Goal: Book appointment/travel/reservation

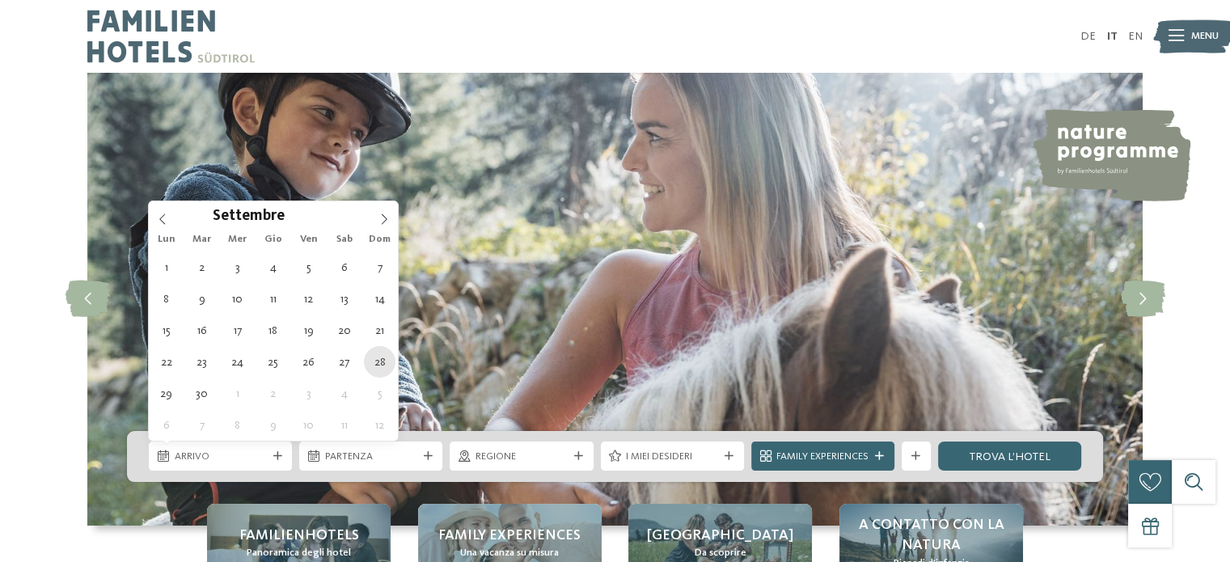
type div "28.09.2025"
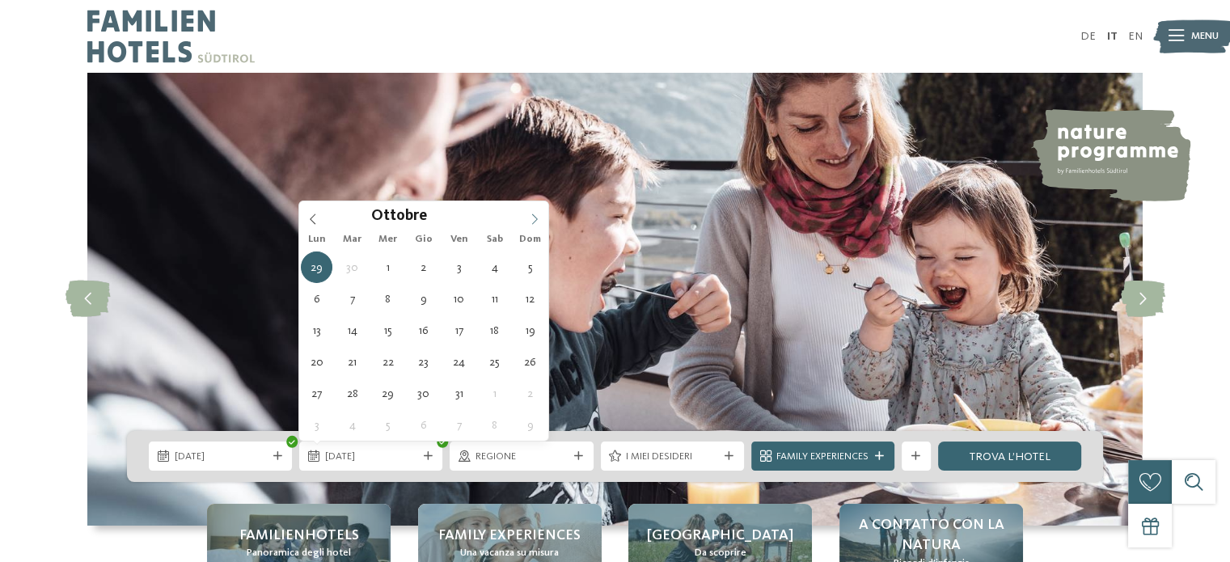
click at [530, 219] on icon at bounding box center [534, 219] width 11 height 11
type div "04.10.2025"
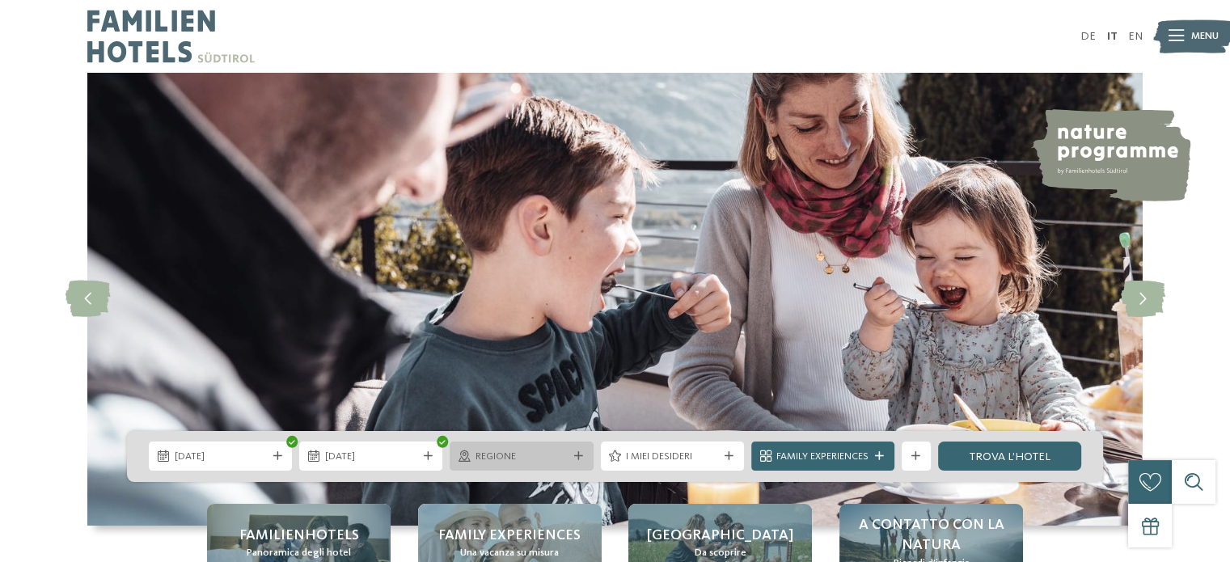
click at [556, 449] on div "Regione" at bounding box center [521, 456] width 99 height 15
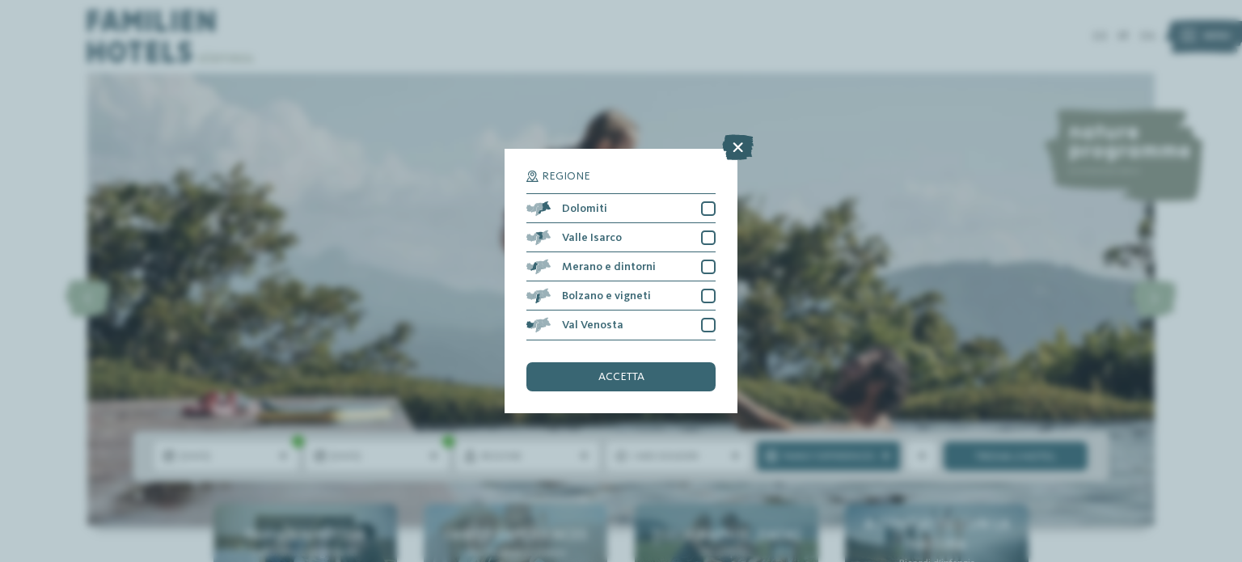
click at [740, 138] on icon at bounding box center [738, 148] width 32 height 26
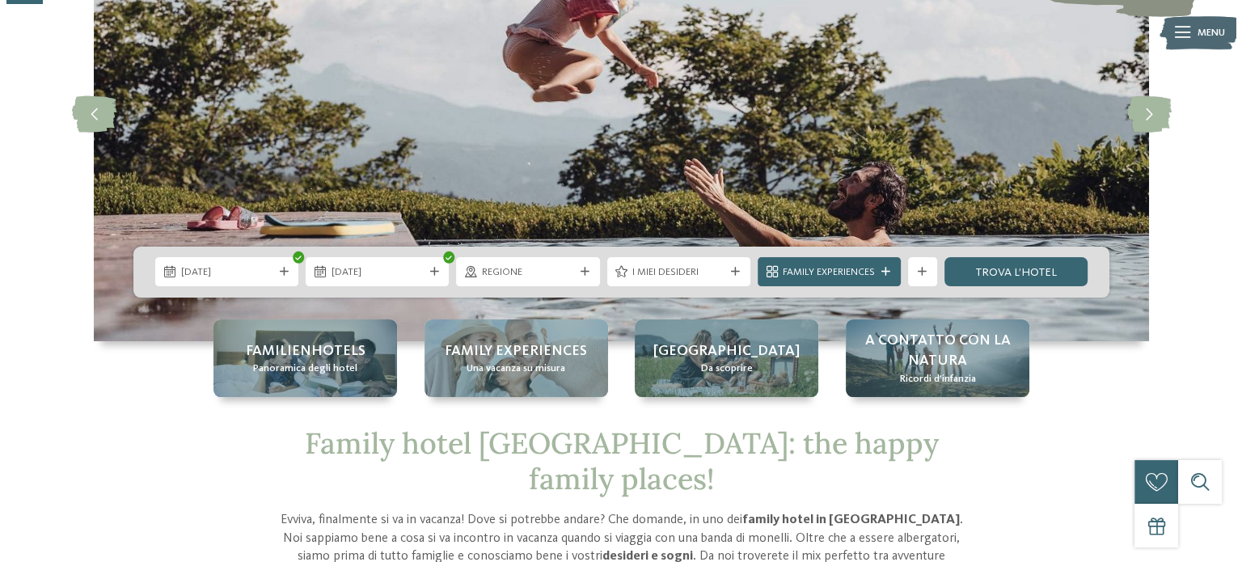
scroll to position [184, 0]
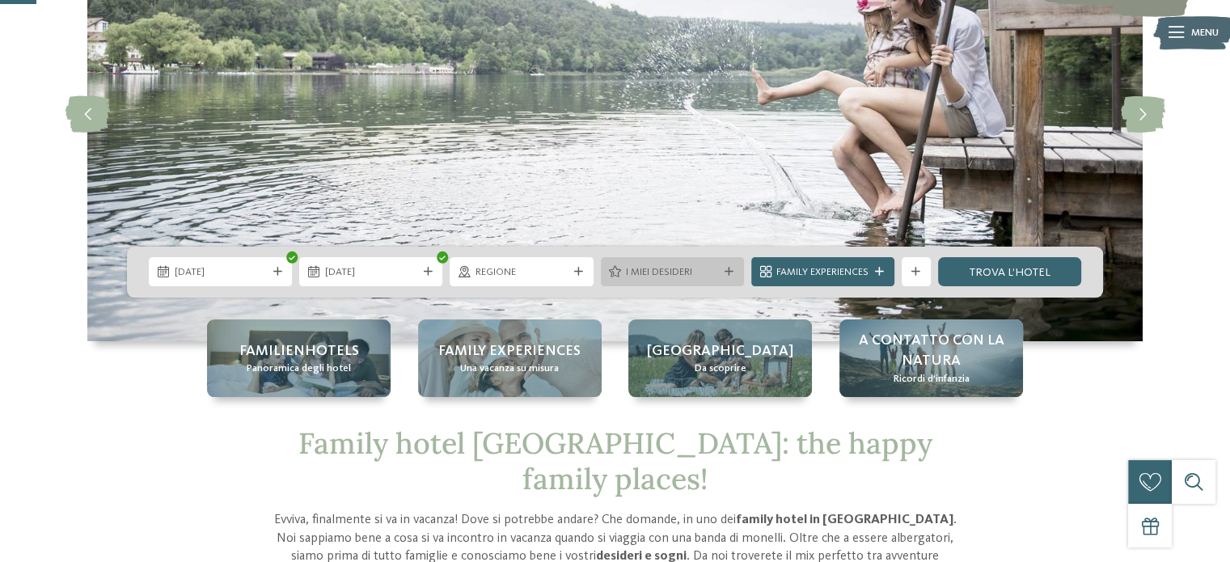
click at [734, 274] on div at bounding box center [729, 272] width 15 height 9
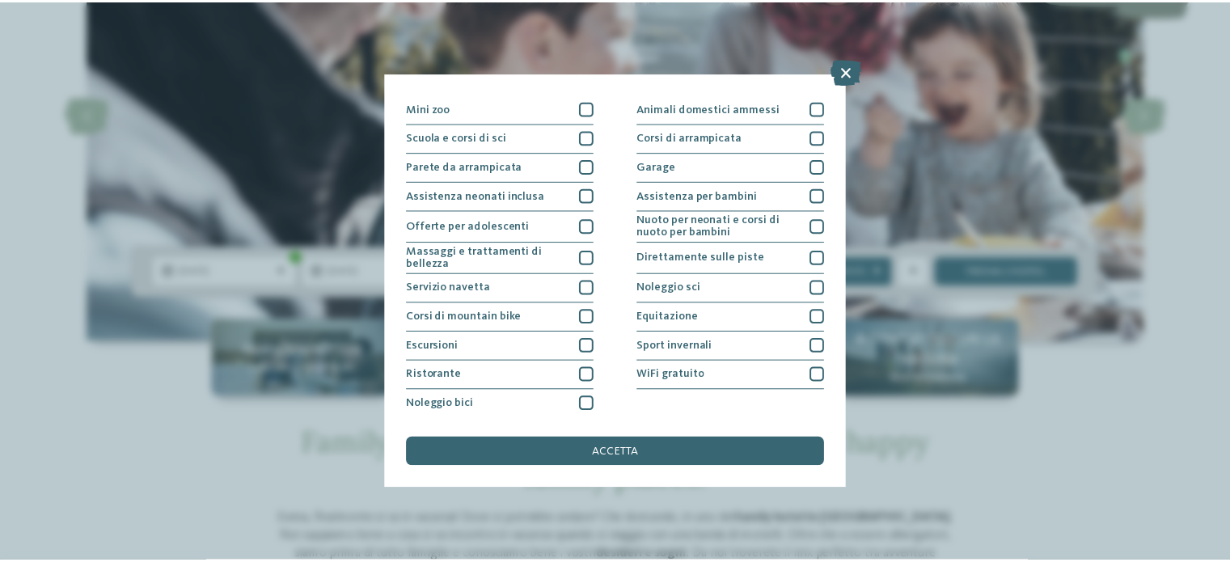
scroll to position [0, 0]
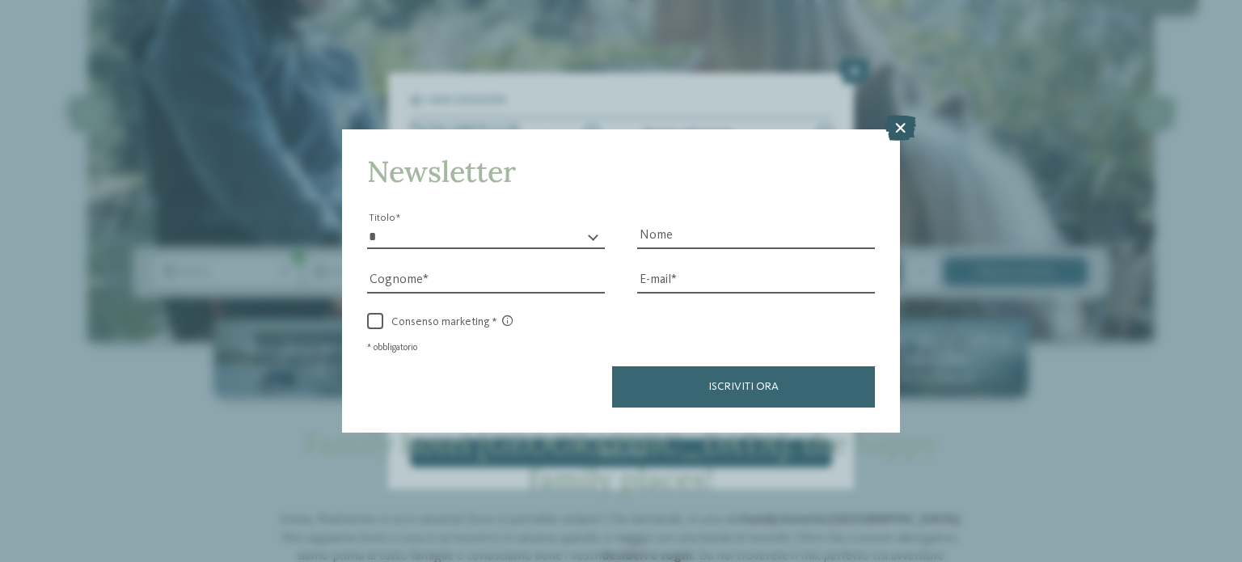
click at [899, 127] on icon at bounding box center [901, 128] width 32 height 26
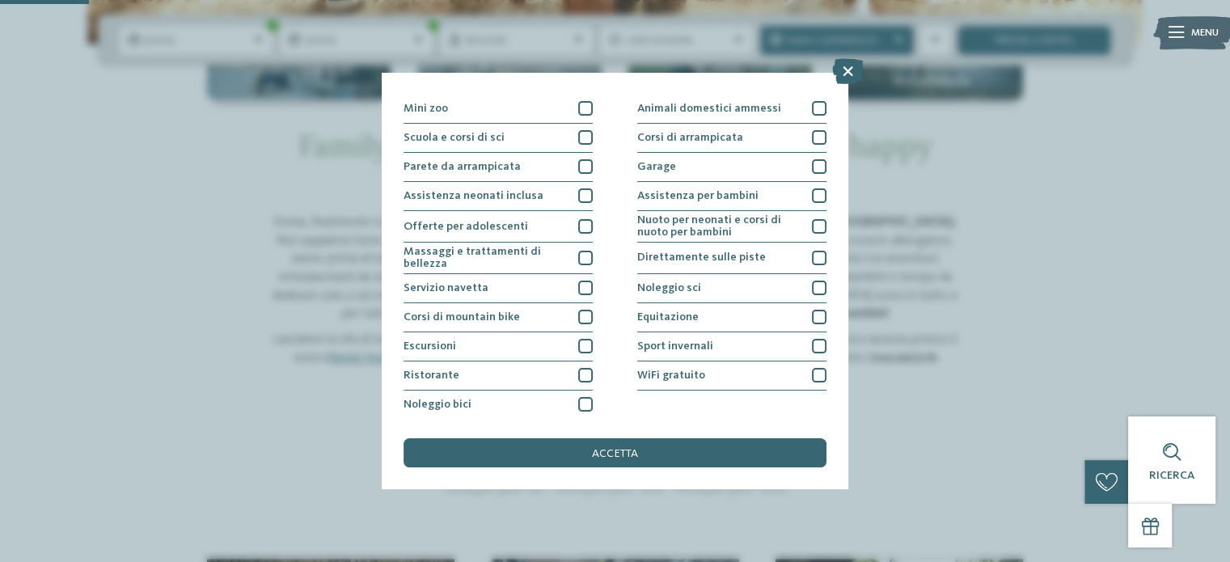
scroll to position [481, 0]
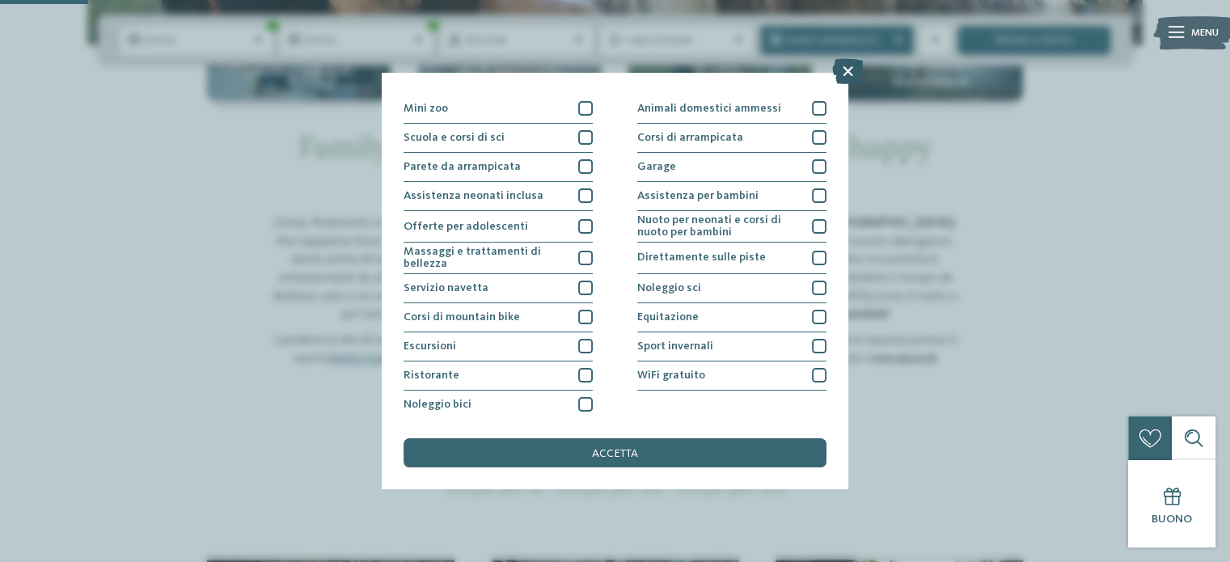
click at [859, 75] on icon at bounding box center [848, 71] width 32 height 26
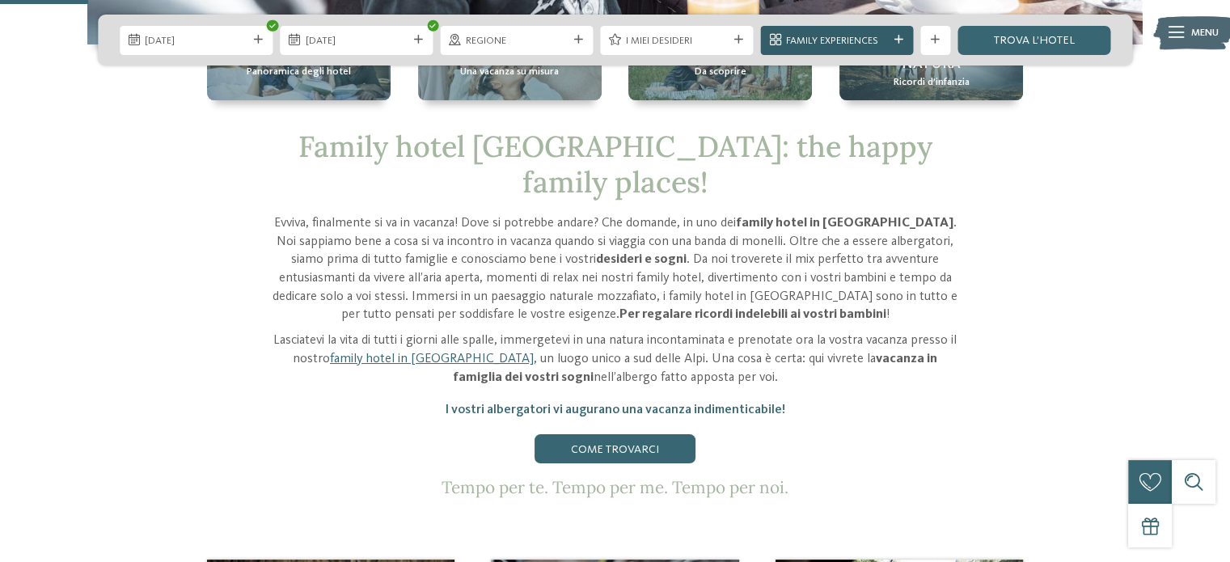
click at [899, 39] on icon at bounding box center [899, 40] width 9 height 9
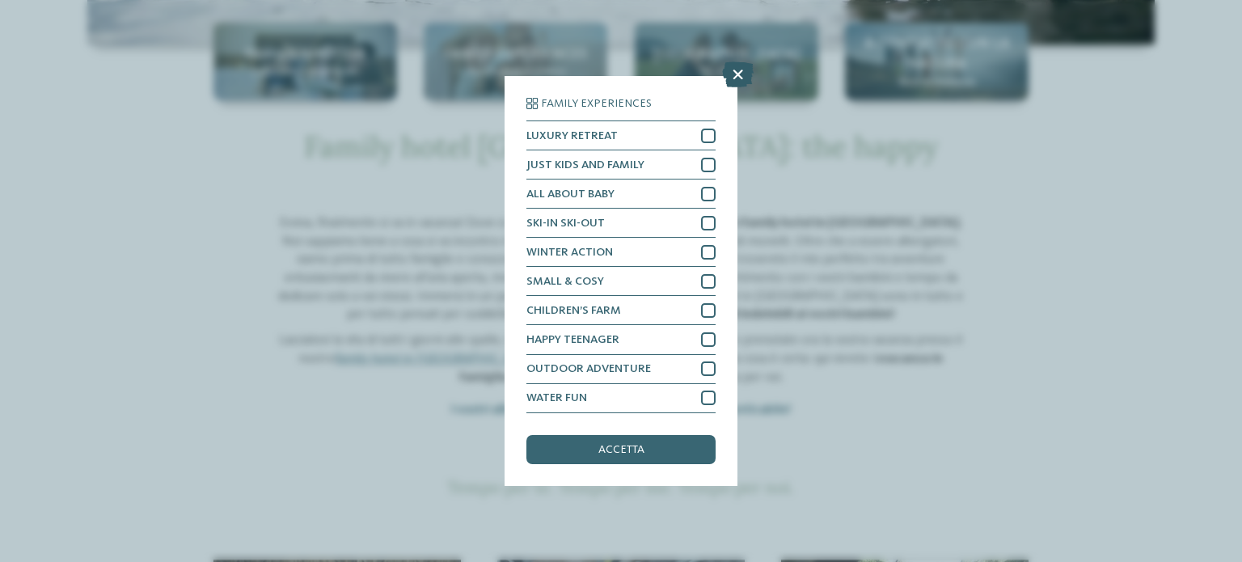
click at [736, 74] on icon at bounding box center [738, 75] width 32 height 26
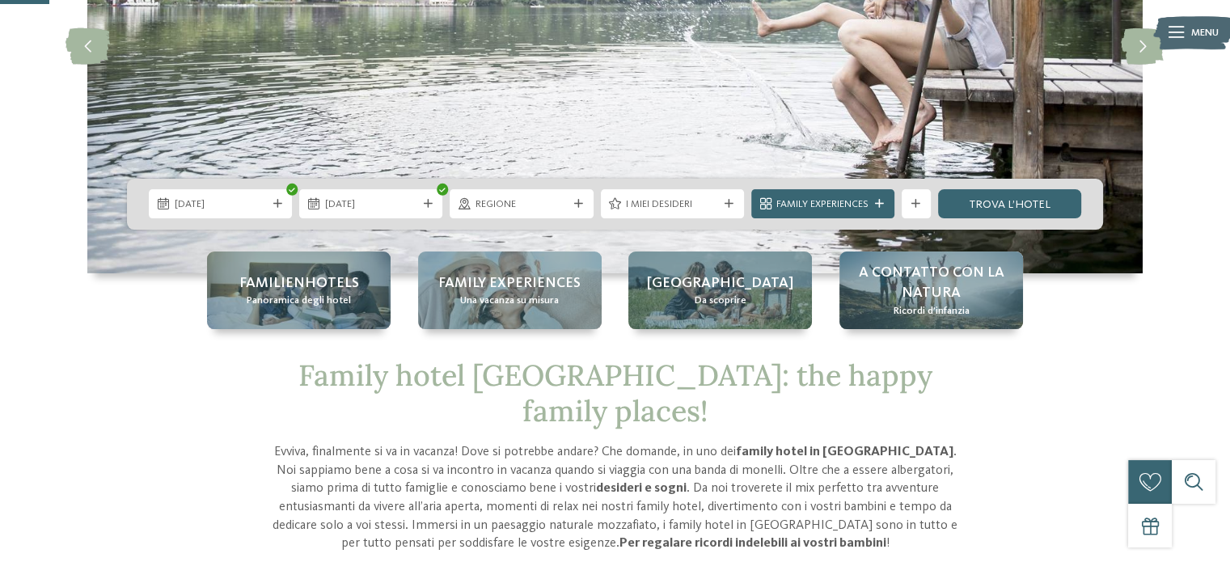
scroll to position [242, 0]
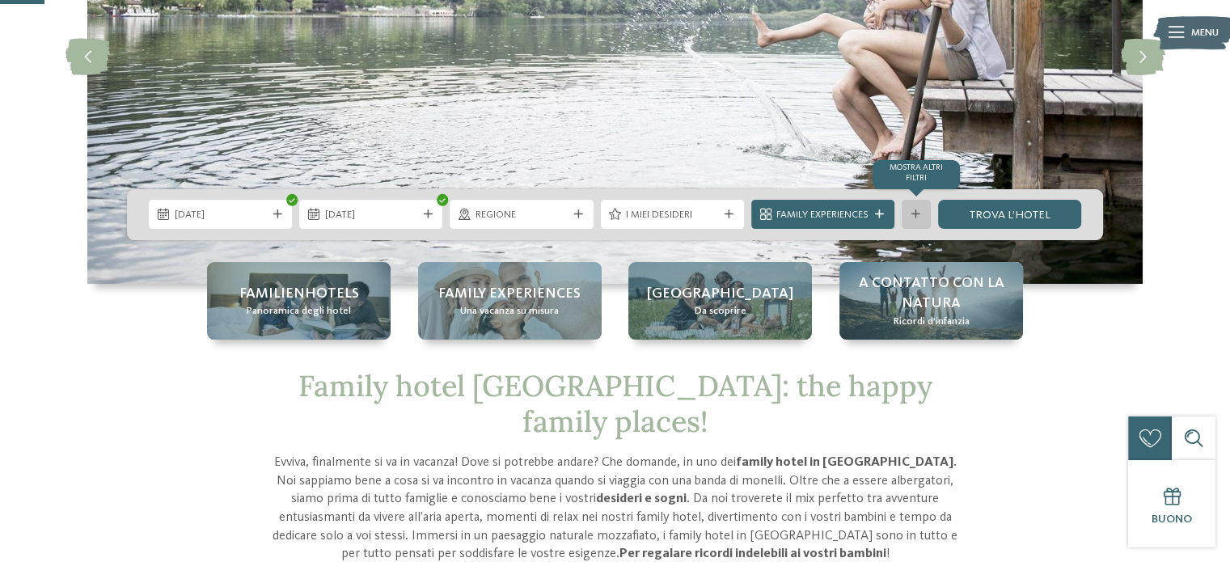
click at [912, 210] on icon at bounding box center [916, 214] width 9 height 9
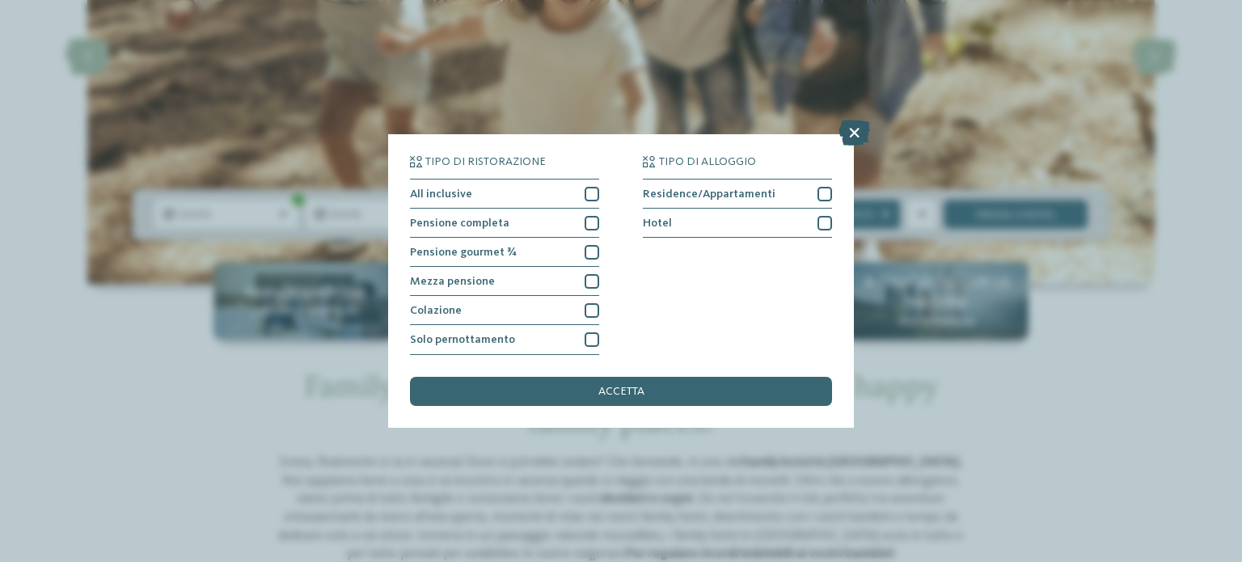
click at [846, 141] on icon at bounding box center [855, 134] width 32 height 26
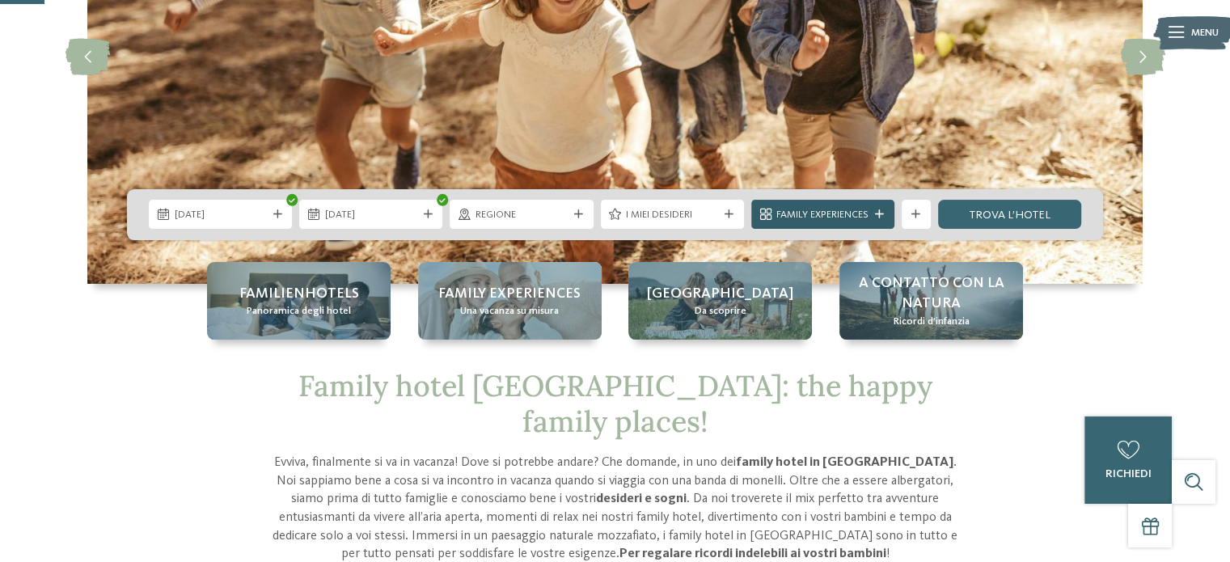
click at [817, 212] on span "Family Experiences" at bounding box center [822, 215] width 92 height 15
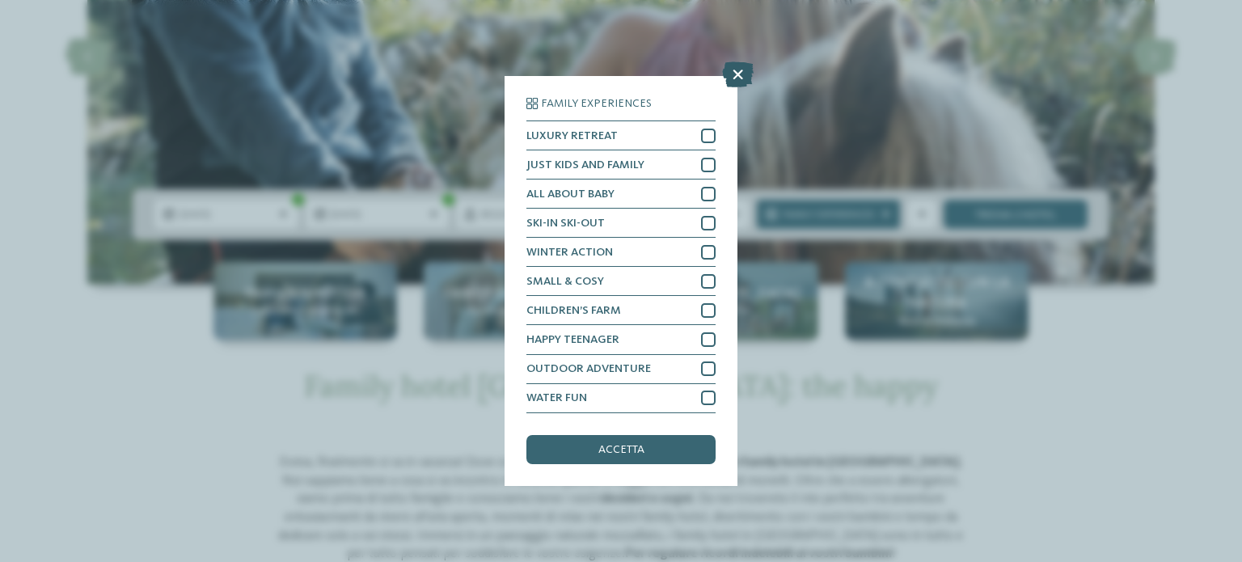
click at [738, 70] on icon at bounding box center [738, 75] width 32 height 26
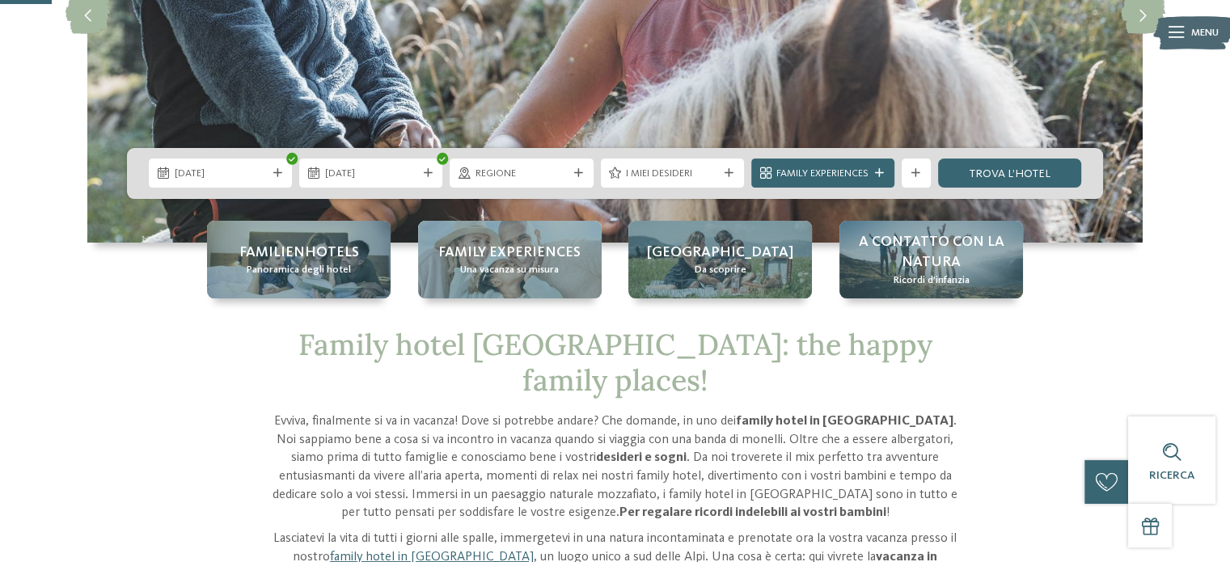
scroll to position [284, 0]
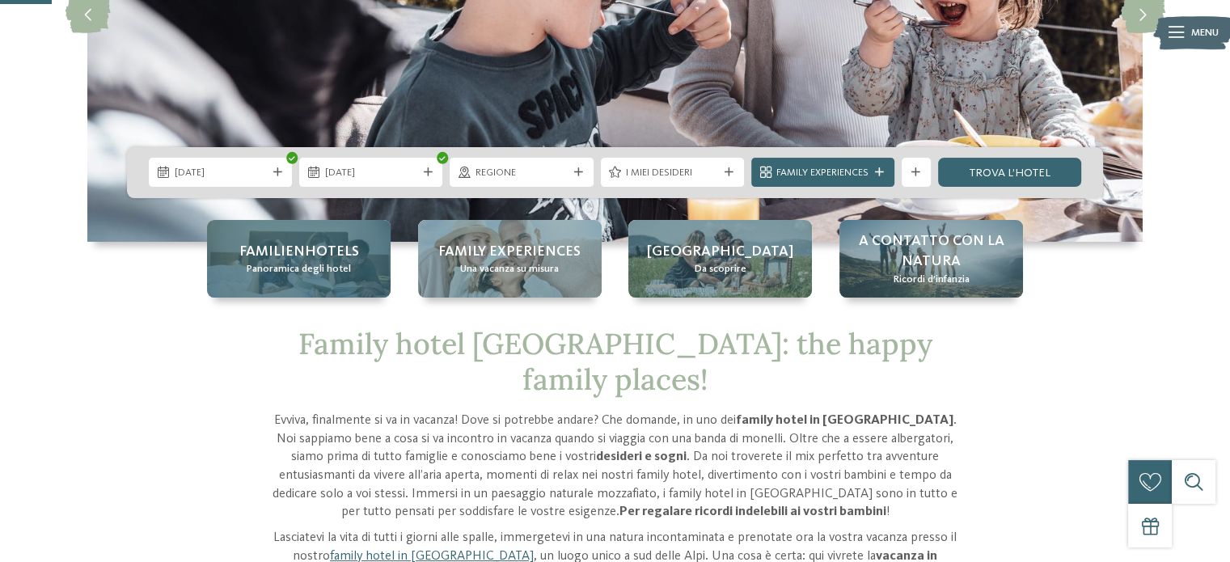
click at [367, 267] on div "Familienhotels Panoramica degli hotel" at bounding box center [299, 259] width 184 height 78
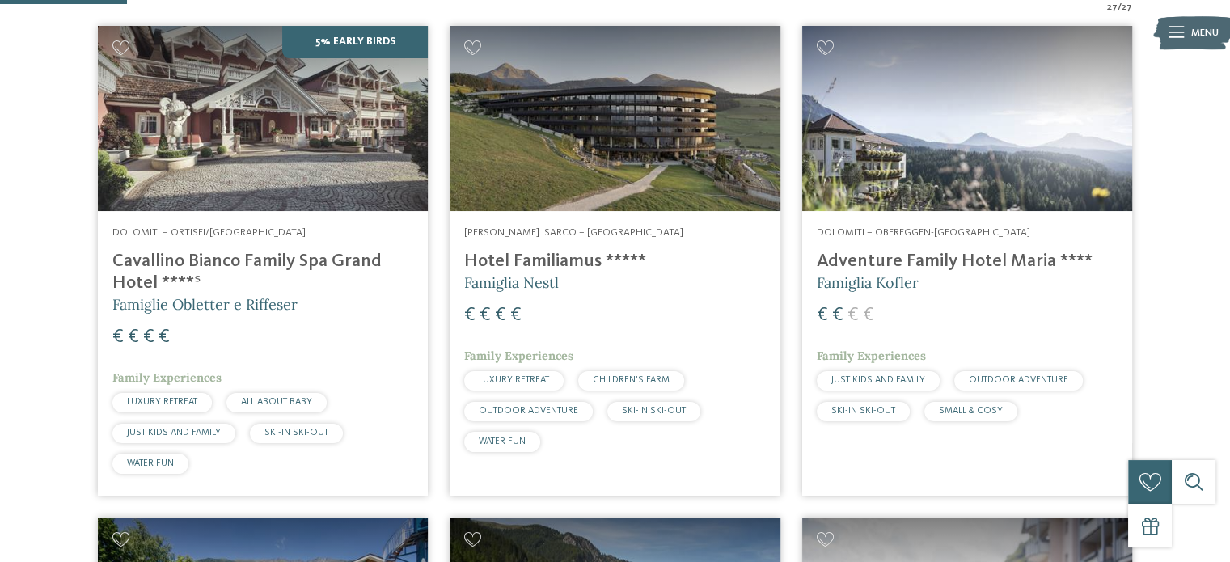
scroll to position [582, 0]
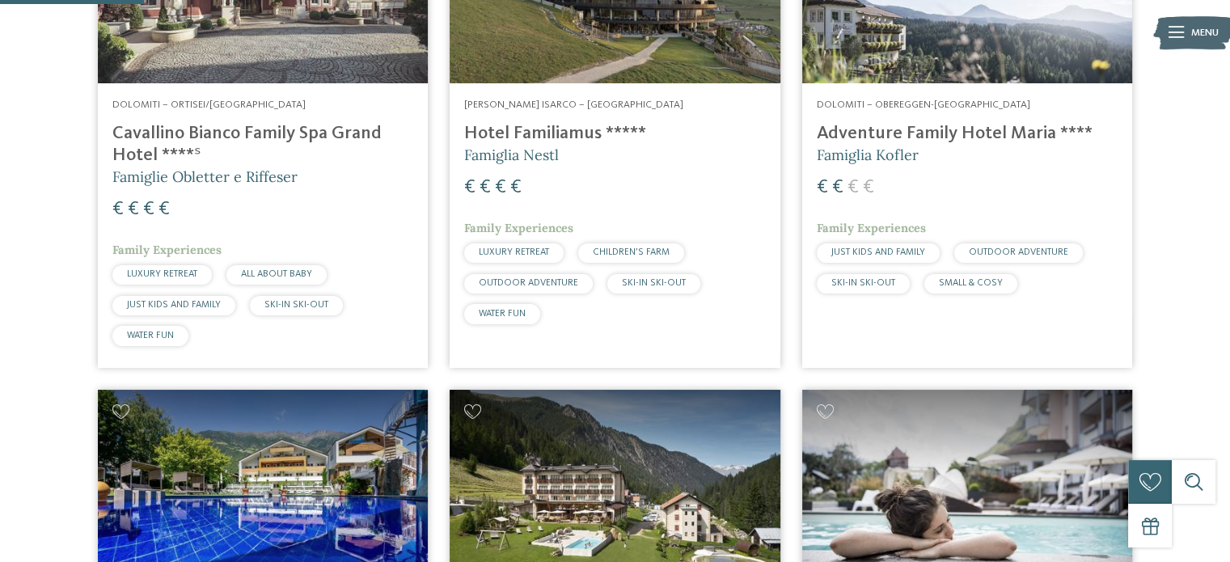
drag, startPoint x: 792, startPoint y: 126, endPoint x: 1051, endPoint y: 137, distance: 259.8
click at [1051, 137] on article "Dolomiti – Obereggen-[GEOGRAPHIC_DATA] Adventure Family Hotel [PERSON_NAME] ***…" at bounding box center [967, 133] width 352 height 492
copy h4 "Adventure Family Hotel Maria"
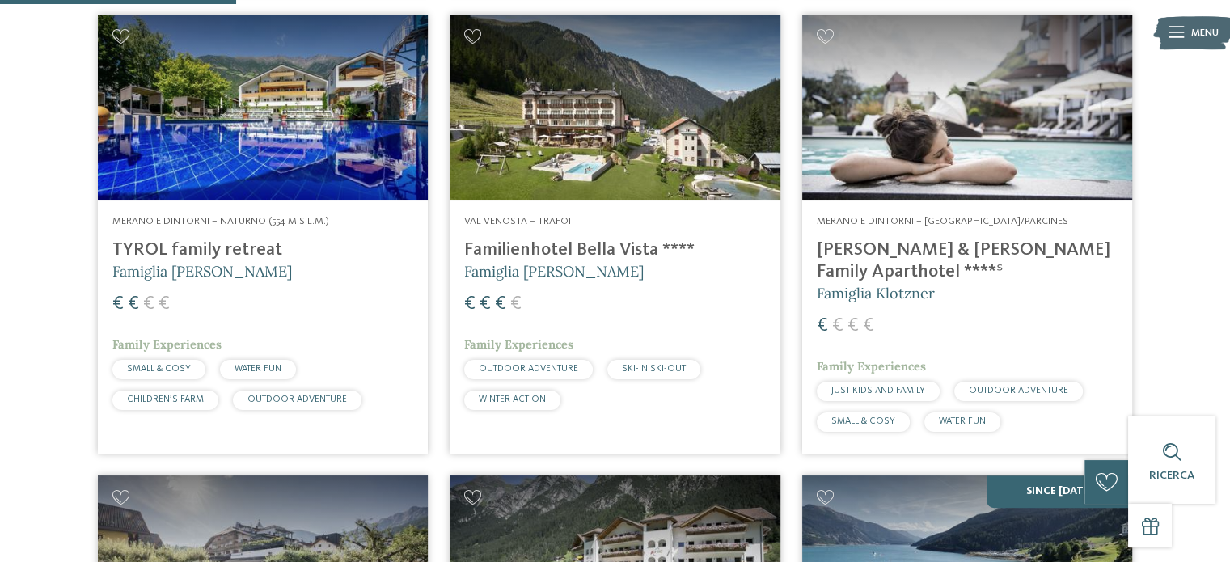
scroll to position [961, 0]
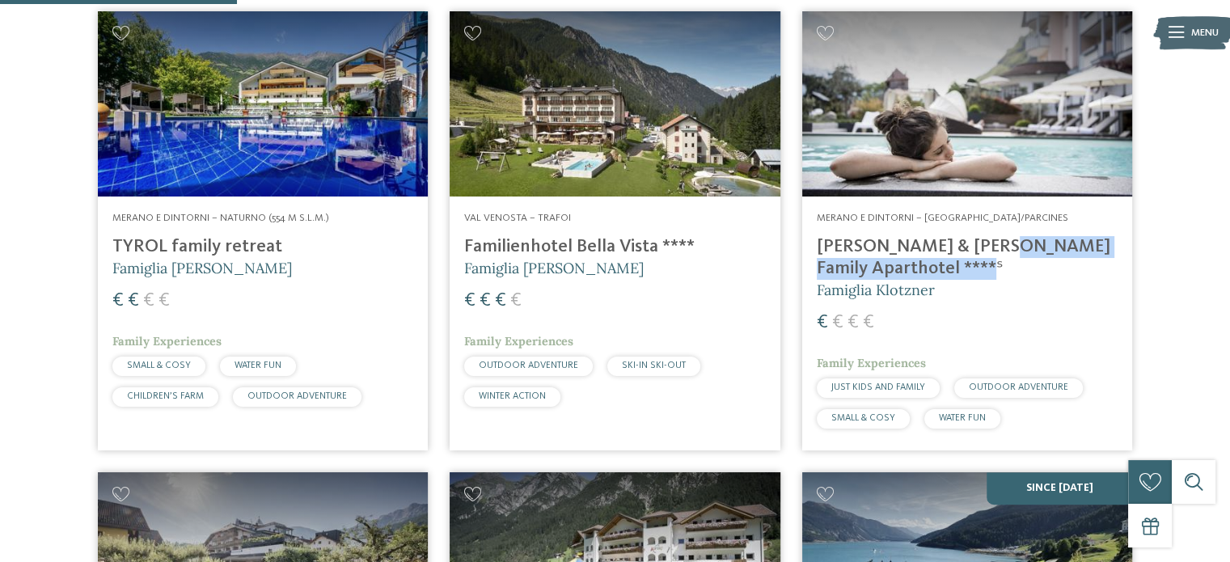
drag, startPoint x: 792, startPoint y: 245, endPoint x: 1061, endPoint y: 248, distance: 269.4
click at [1061, 248] on article "Merano e dintorni – [GEOGRAPHIC_DATA]/Parcines [PERSON_NAME] & [PERSON_NAME] Fa…" at bounding box center [967, 230] width 352 height 461
copy h4 "[PERSON_NAME] & [PERSON_NAME] Family Aparthotel"
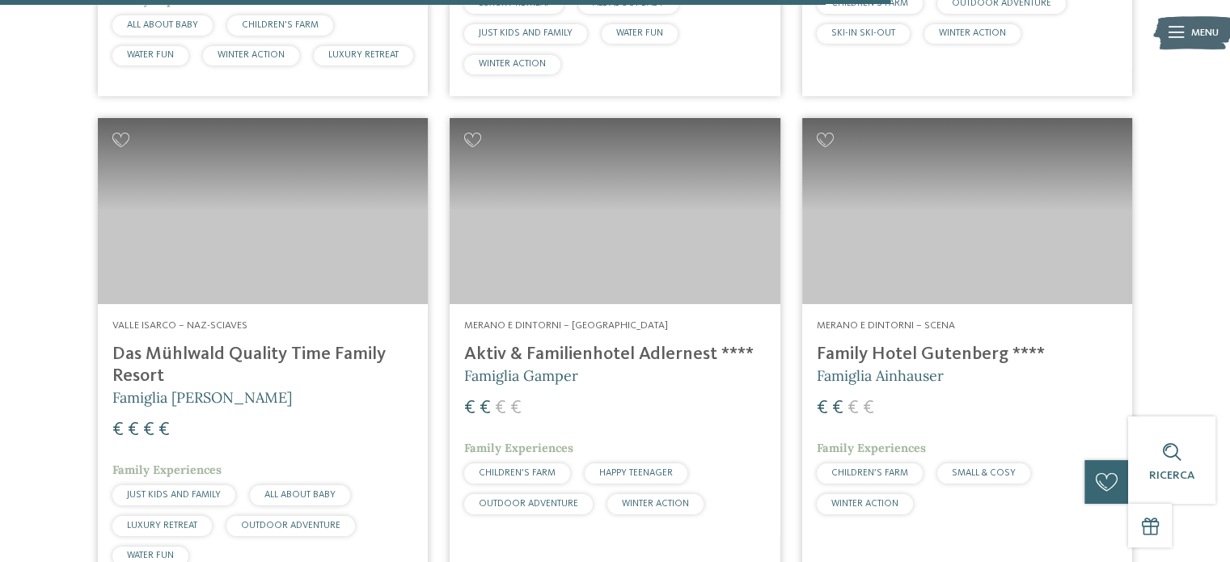
scroll to position [3639, 0]
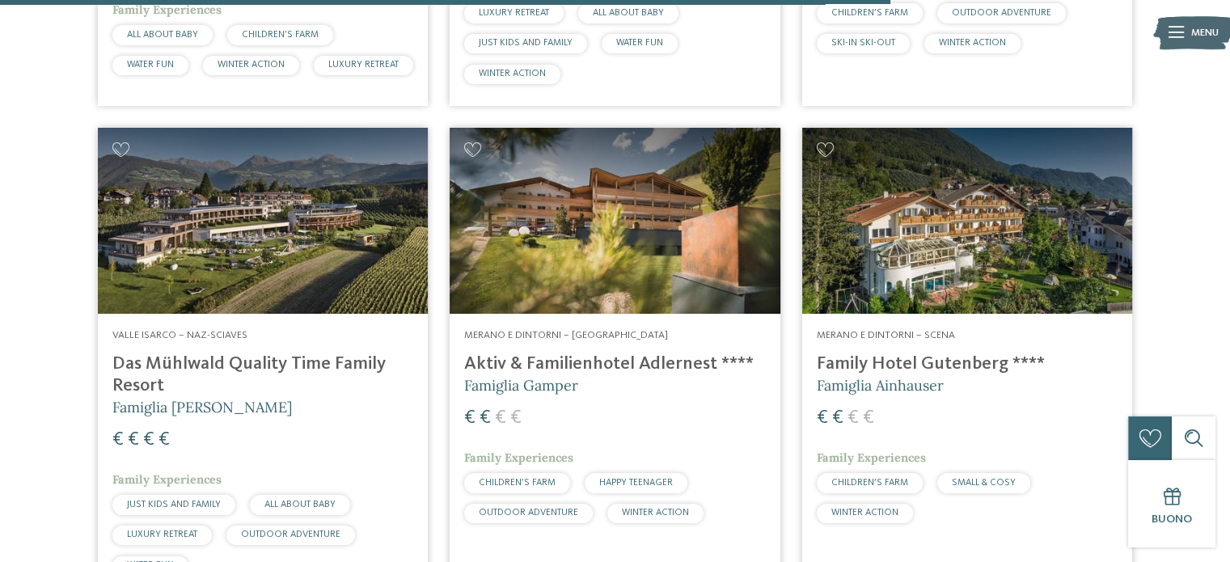
drag, startPoint x: 435, startPoint y: 345, endPoint x: 710, endPoint y: 349, distance: 275.0
copy div "Resort Famiglia [PERSON_NAME] € € € € Family Experiences JUST KIDS AND FAMILY A…"
click at [427, 387] on div "[PERSON_NAME] Isarco – Naz-Sciaves Das Mühlwald Quality Time Family Resort Fami…" at bounding box center [263, 456] width 330 height 284
click at [437, 433] on article "[PERSON_NAME] Isarco – Naz-Sciaves Das Mühlwald Quality Time Family Resort Fami…" at bounding box center [263, 363] width 352 height 492
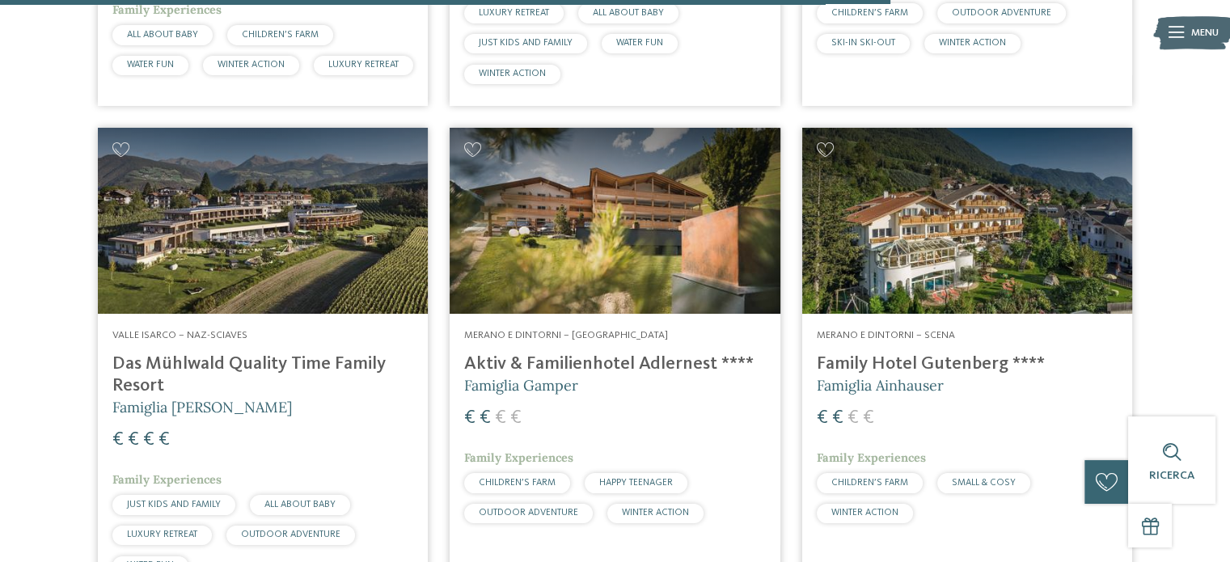
drag, startPoint x: 439, startPoint y: 340, endPoint x: 707, endPoint y: 345, distance: 267.8
click at [707, 345] on article "Merano e dintorni – [GEOGRAPHIC_DATA] Aktiv & Familienhotel Adlernest **** Fami…" at bounding box center [615, 363] width 352 height 492
copy h4 "Aktiv & Familienhotel Adlernest"
